Goal: Information Seeking & Learning: Learn about a topic

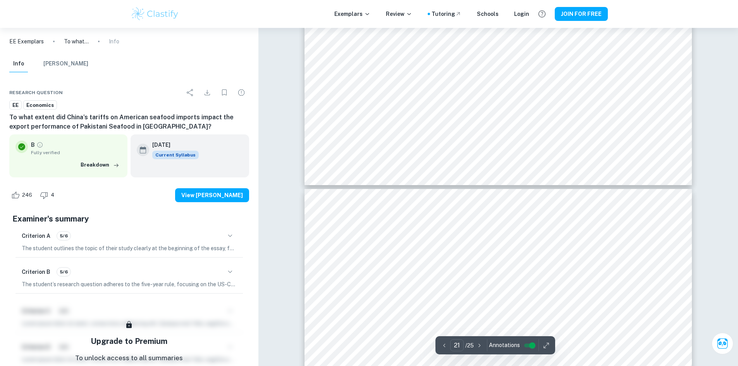
scroll to position [10532, 0]
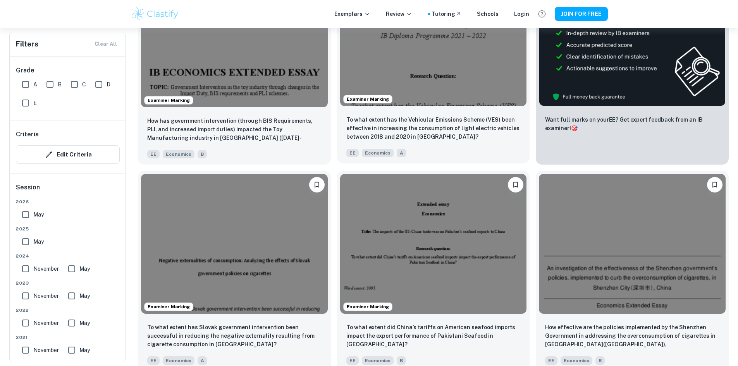
scroll to position [194, 0]
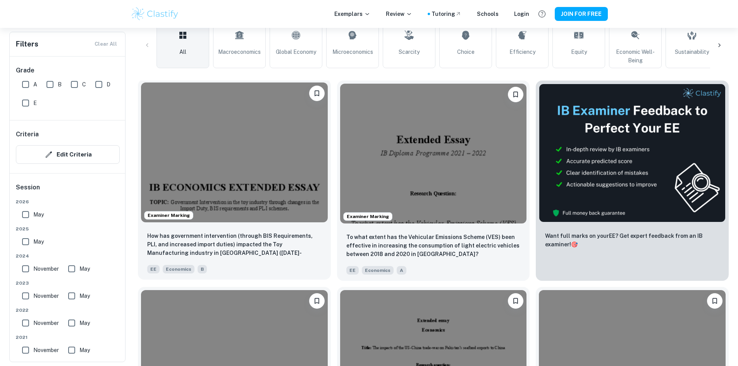
click at [210, 152] on img at bounding box center [234, 153] width 187 height 140
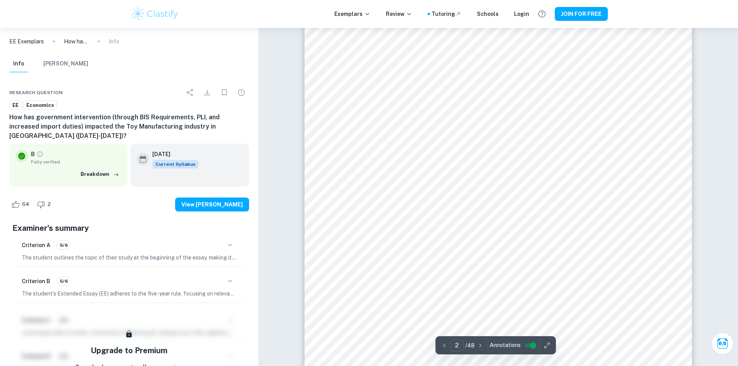
scroll to position [644, 0]
click at [477, 345] on icon "button" at bounding box center [480, 346] width 8 height 8
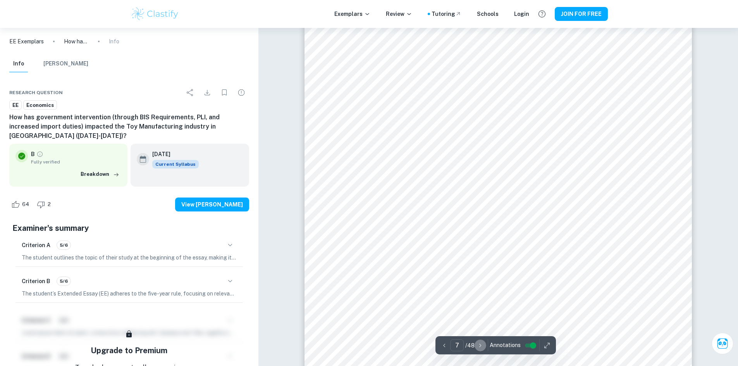
click at [477, 345] on icon "button" at bounding box center [480, 346] width 8 height 8
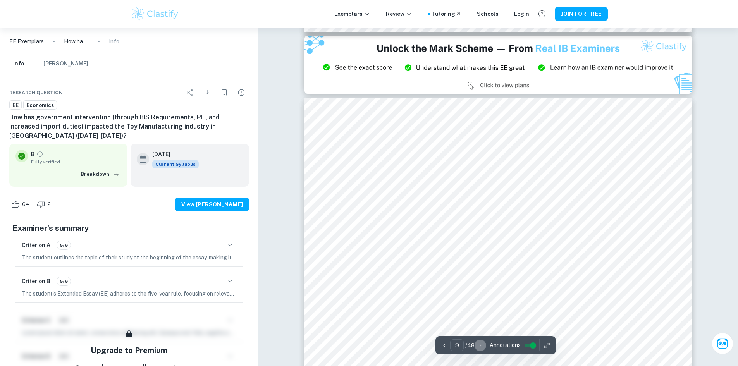
click at [477, 345] on icon "button" at bounding box center [480, 346] width 8 height 8
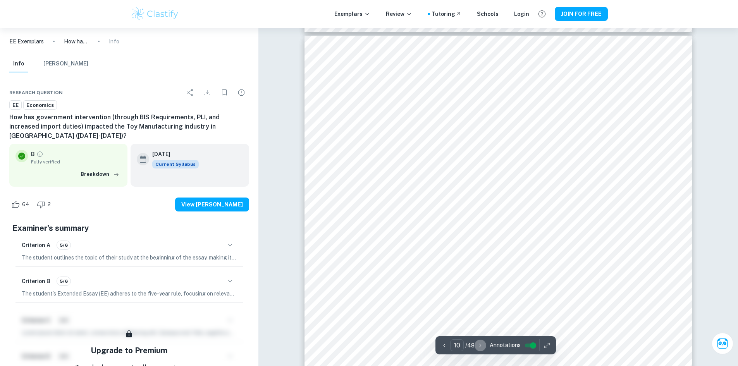
click at [477, 345] on icon "button" at bounding box center [480, 346] width 8 height 8
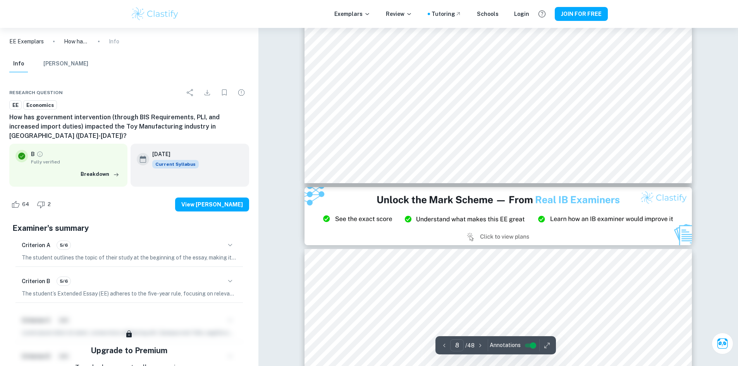
scroll to position [4428, 0]
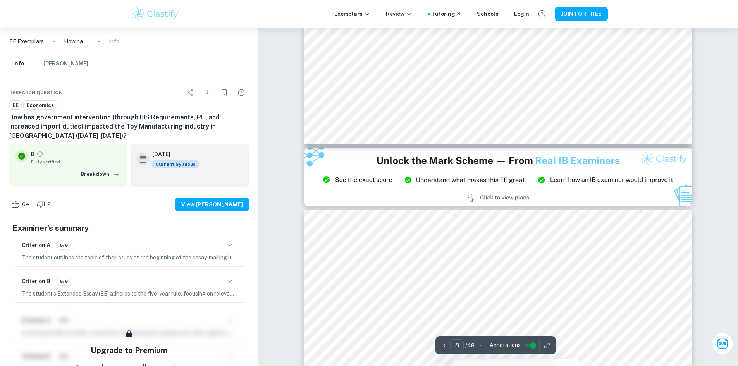
click at [440, 345] on button "button" at bounding box center [445, 345] width 12 height 12
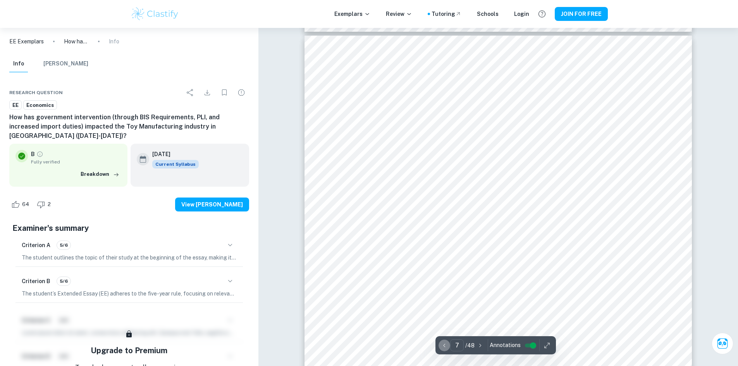
click at [440, 345] on button "button" at bounding box center [445, 345] width 12 height 12
click at [440, 345] on icon "button" at bounding box center [444, 346] width 8 height 8
click at [444, 345] on icon "button" at bounding box center [444, 346] width 8 height 8
click at [445, 345] on icon "button" at bounding box center [444, 346] width 8 height 8
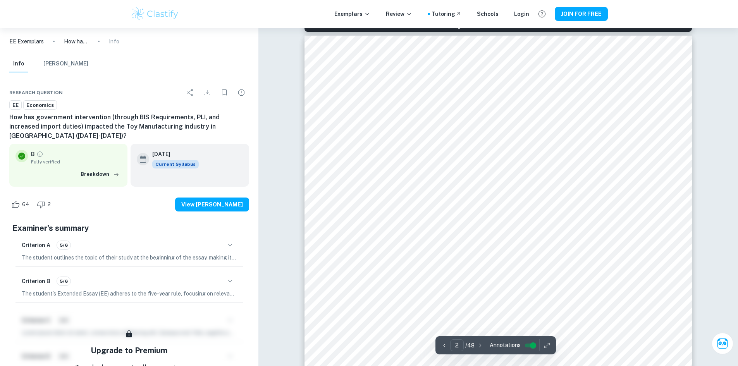
scroll to position [653, 0]
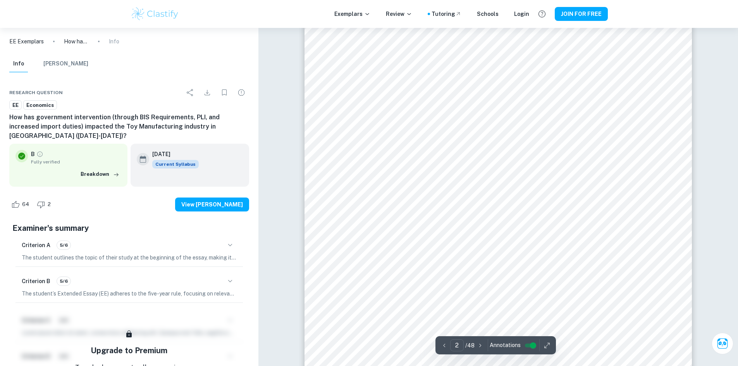
click at [482, 347] on icon "button" at bounding box center [480, 346] width 8 height 8
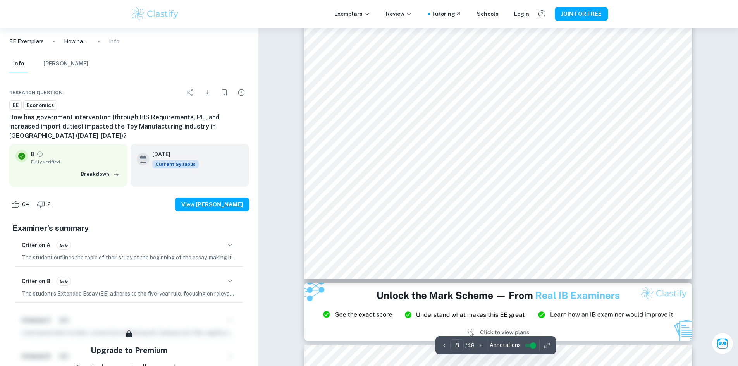
scroll to position [4220, 0]
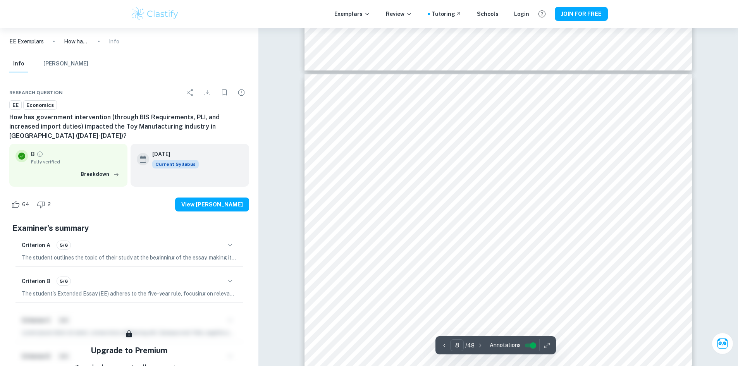
type input "7"
